Goal: Task Accomplishment & Management: Use online tool/utility

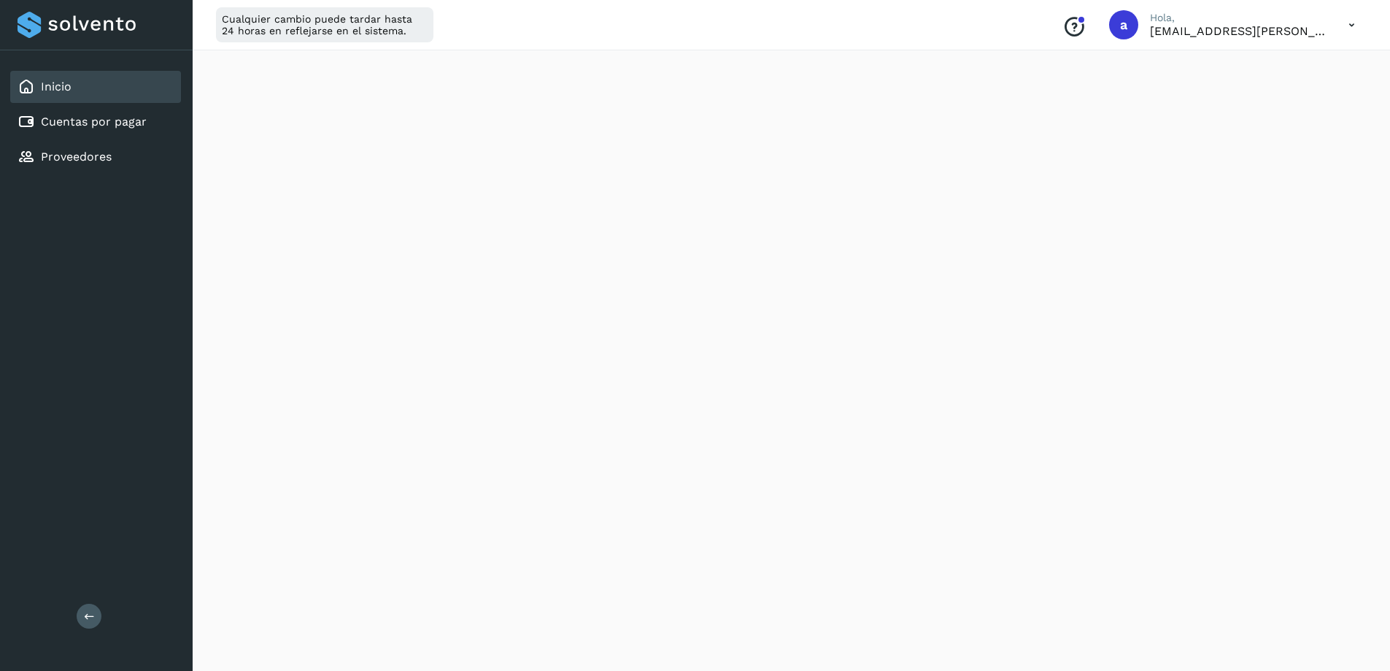
scroll to position [438, 0]
click at [85, 124] on link "Cuentas por pagar" at bounding box center [94, 122] width 106 height 14
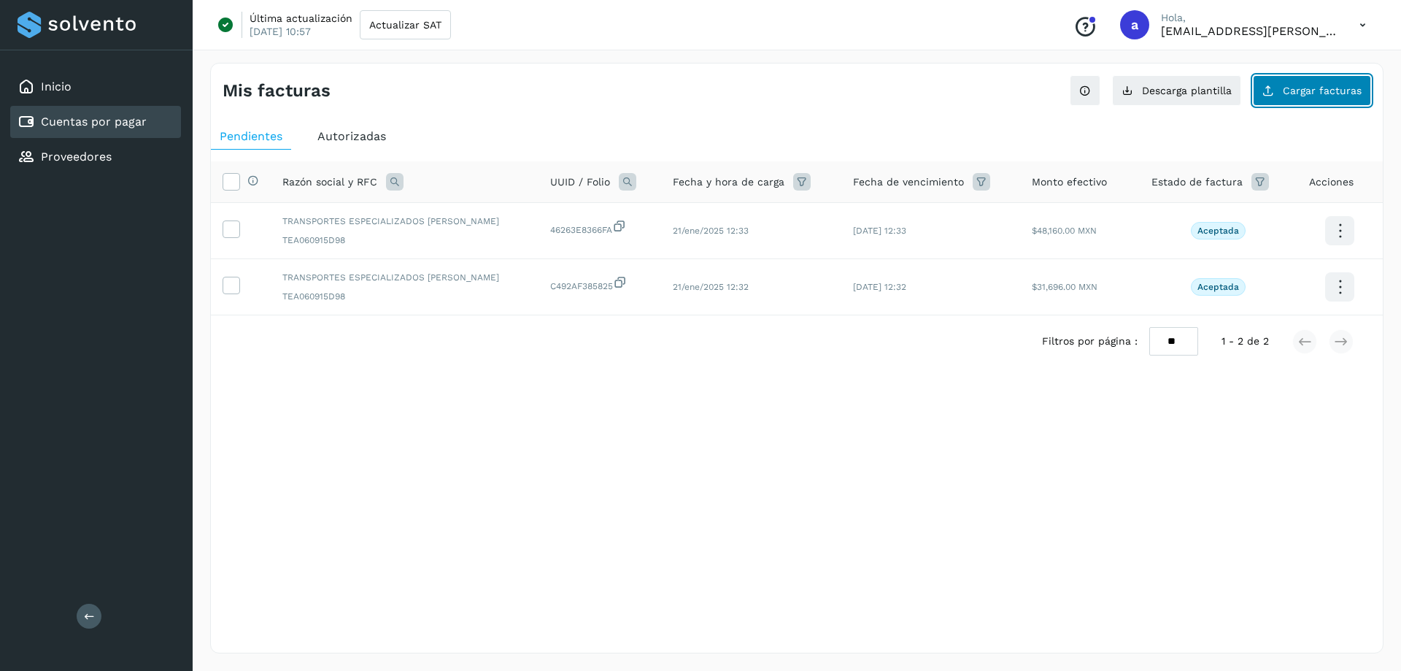
click at [1330, 101] on button "Cargar facturas" at bounding box center [1312, 90] width 118 height 31
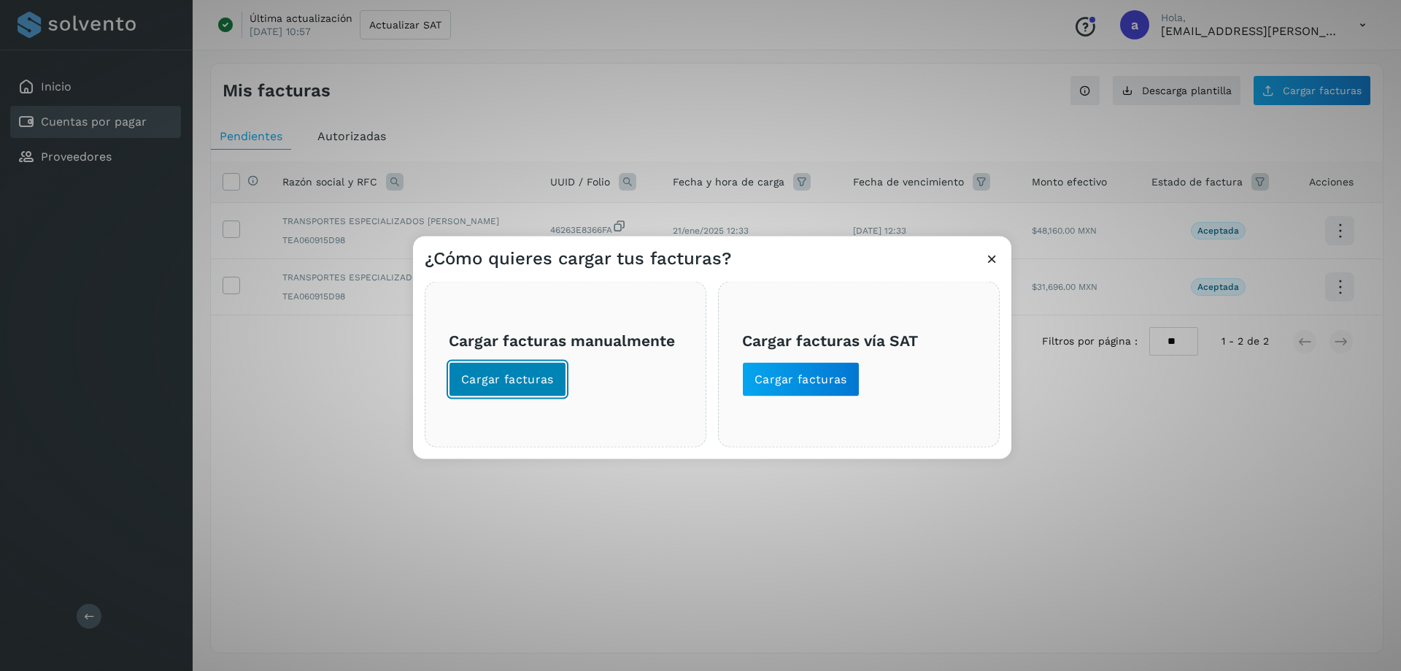
click at [516, 368] on button "Cargar facturas" at bounding box center [507, 378] width 117 height 35
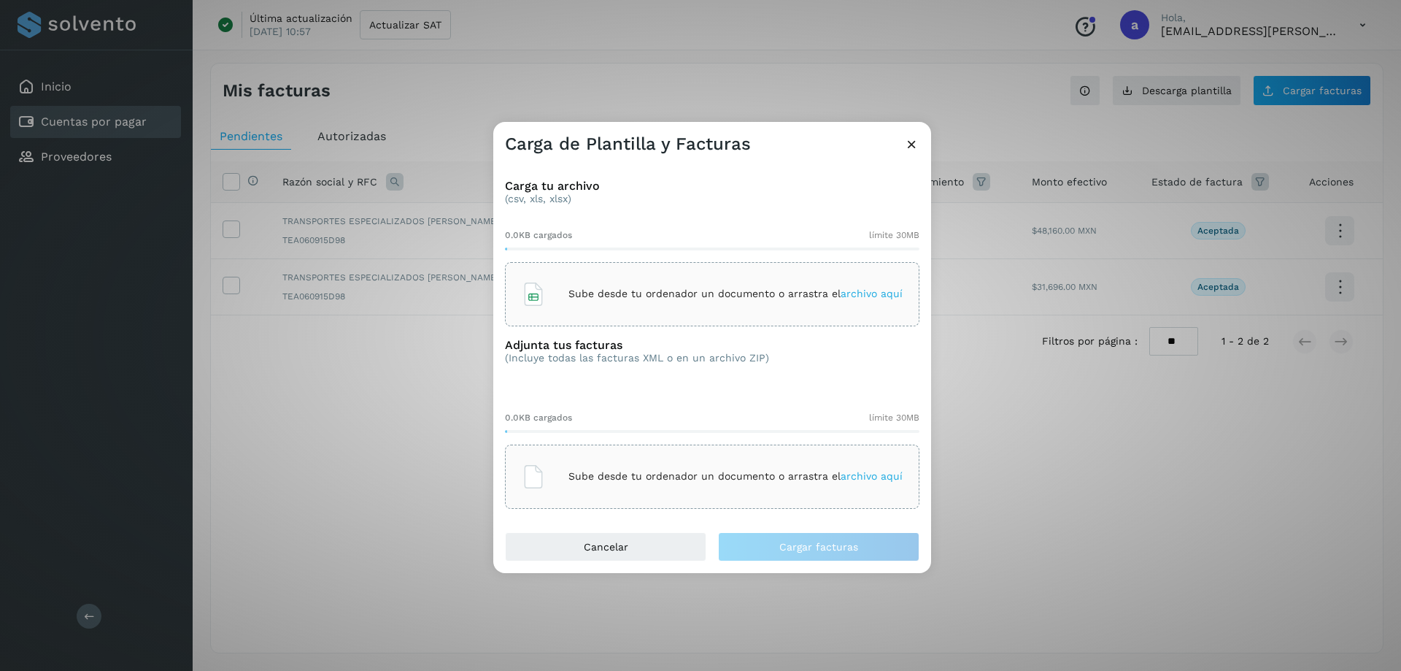
click at [698, 282] on div "Sube desde tu ordenador un documento o arrastra el archivo aquí" at bounding box center [712, 293] width 381 height 39
click at [681, 476] on p "Sube desde tu ordenador un documento o arrastra el archivo aquí" at bounding box center [735, 476] width 334 height 12
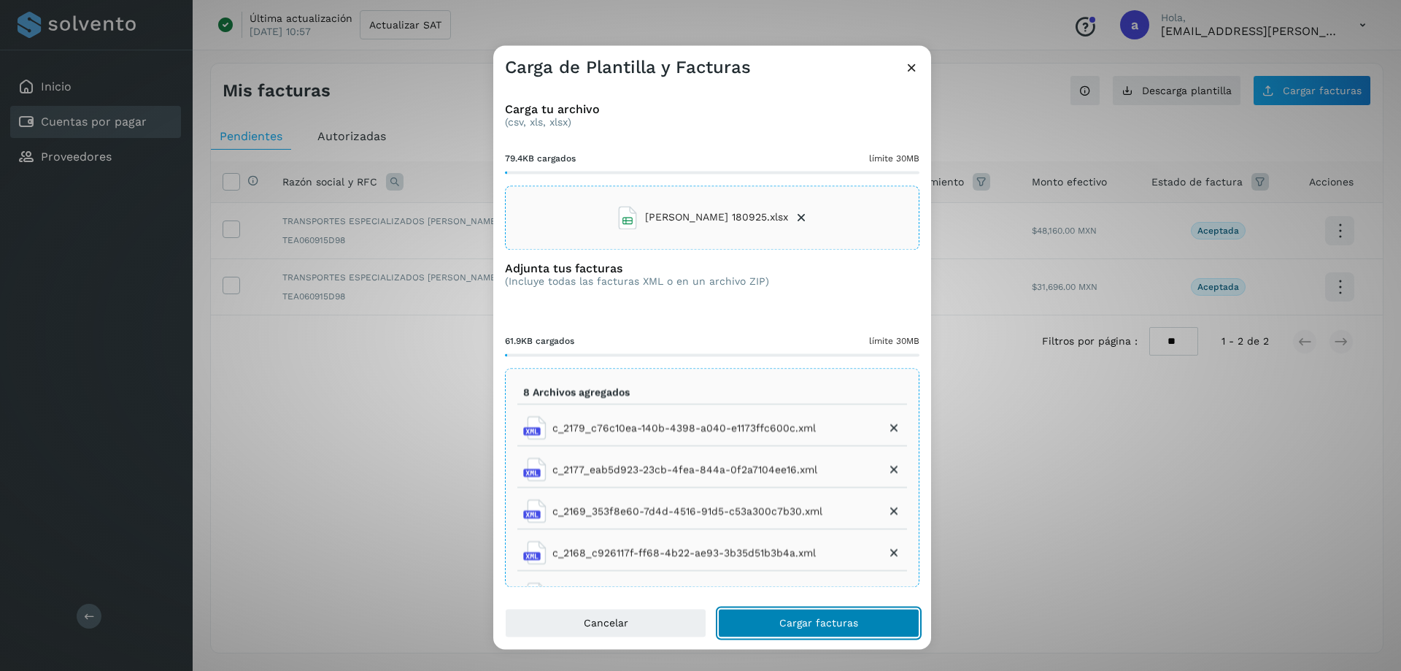
click at [843, 631] on button "Cargar facturas" at bounding box center [818, 622] width 201 height 29
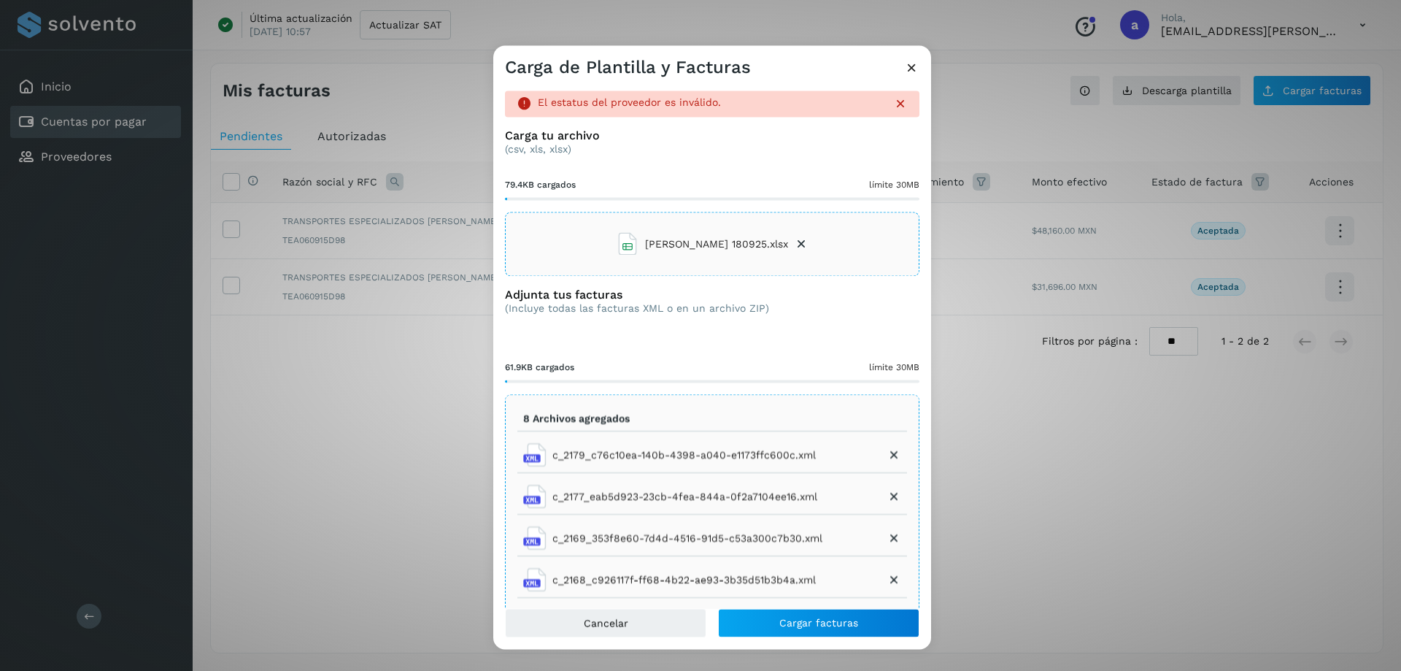
click at [914, 64] on icon at bounding box center [911, 67] width 15 height 15
